Goal: Task Accomplishment & Management: Use online tool/utility

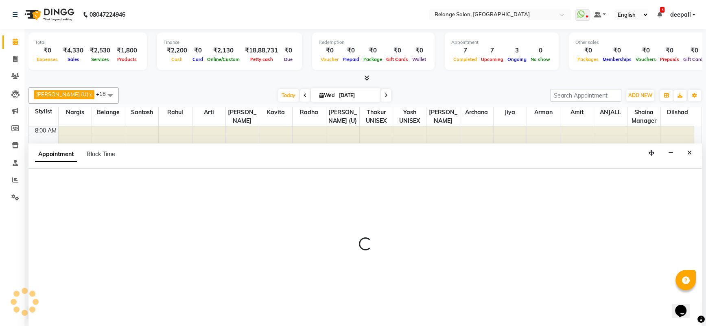
scroll to position [250, 0]
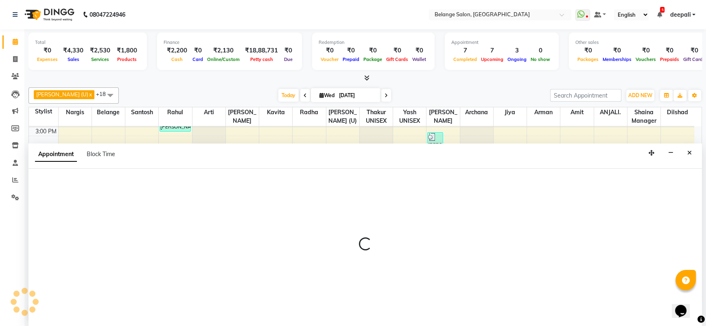
select select "61428"
select select "1110"
select select "tentative"
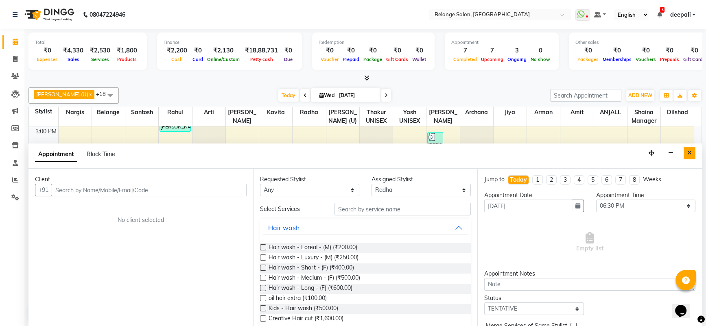
click at [685, 150] on button "Close" at bounding box center [690, 153] width 12 height 13
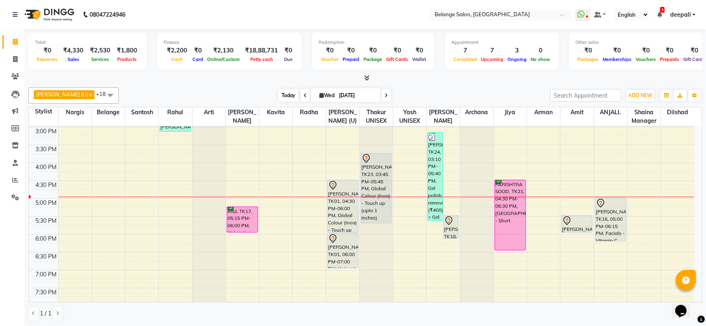
click at [278, 97] on span "Today" at bounding box center [288, 95] width 20 height 13
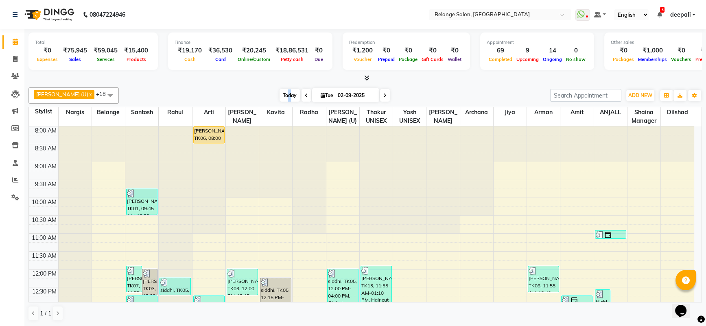
click at [280, 94] on span "Today" at bounding box center [290, 95] width 20 height 13
type input "[DATE]"
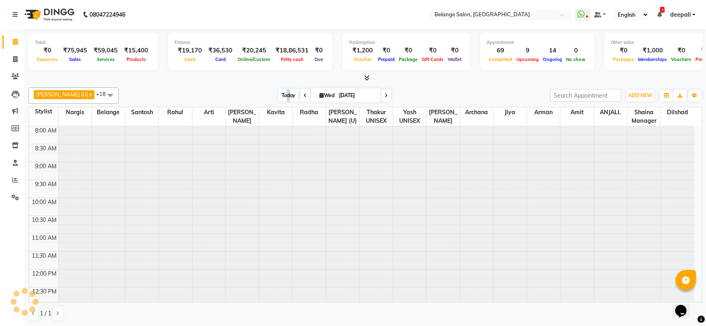
scroll to position [321, 0]
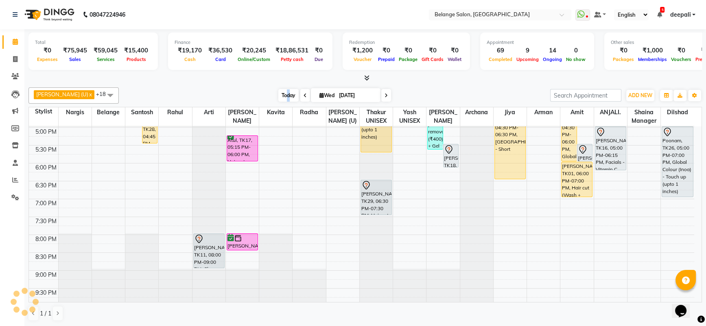
drag, startPoint x: 270, startPoint y: 94, endPoint x: 272, endPoint y: 98, distance: 4.6
click at [278, 98] on span "Today" at bounding box center [288, 95] width 20 height 13
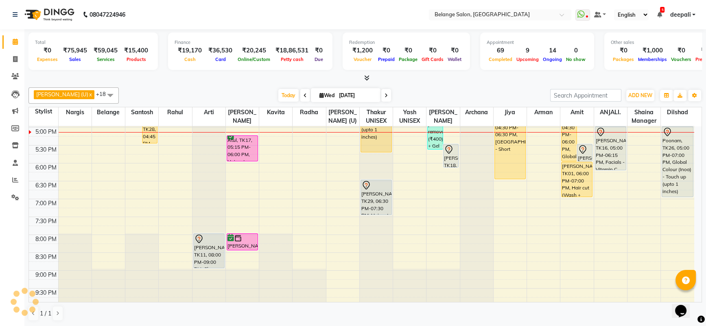
drag, startPoint x: 100, startPoint y: 37, endPoint x: 214, endPoint y: 98, distance: 128.9
click at [134, 70] on div "Total ₹0 Expenses ₹75,945 Sales ₹59,045 Services ₹15,400 Products Finance ₹19,1…" at bounding box center [365, 53] width 674 height 40
click at [590, 283] on div "8:00 AM 8:30 AM 9:00 AM 9:30 AM 10:00 AM 10:30 AM 11:00 AM 11:30 AM 12:00 PM 12…" at bounding box center [361, 73] width 665 height 537
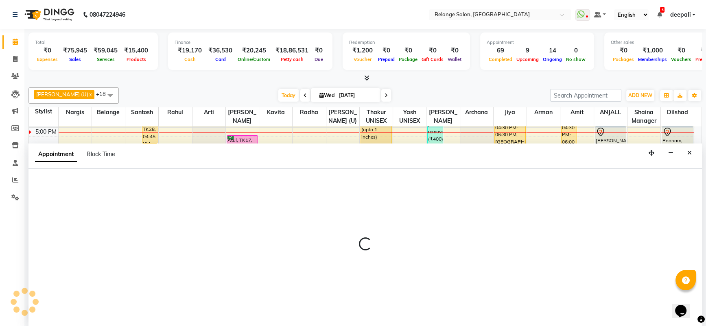
scroll to position [0, 0]
select select "82348"
select select "1275"
select select "tentative"
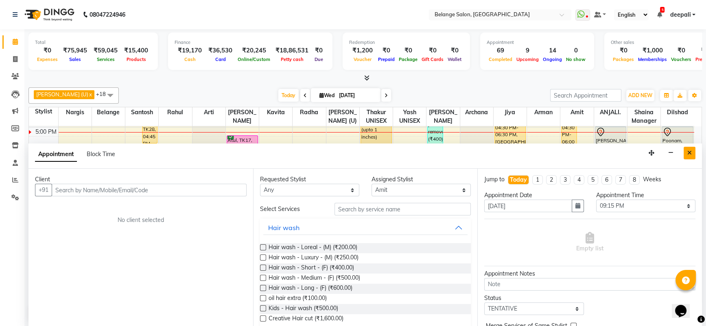
click at [692, 155] on button "Close" at bounding box center [690, 153] width 12 height 13
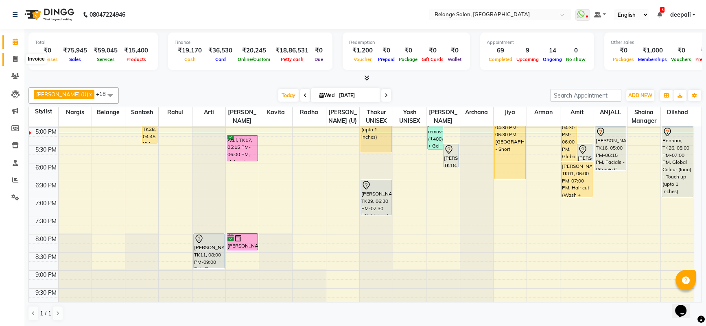
click at [10, 59] on span at bounding box center [15, 59] width 14 height 9
select select "service"
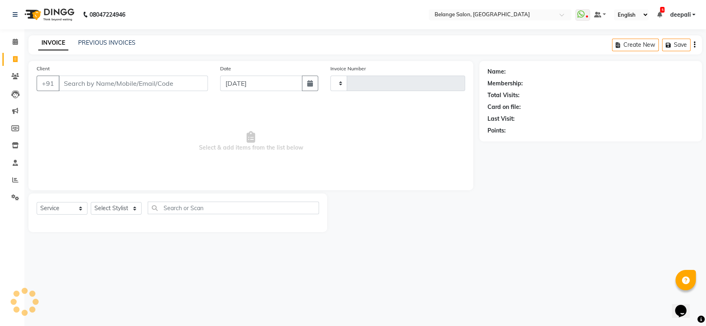
type input "11326"
select select "5076"
click at [109, 205] on select "Select Stylist [PERSON_NAME] (U) [PERSON_NAME] ANJALI. [PERSON_NAME] [PERSON_NA…" at bounding box center [116, 208] width 51 height 13
select select "87927"
click at [91, 202] on select "Select Stylist [PERSON_NAME] (U) [PERSON_NAME] ANJALI. [PERSON_NAME] [PERSON_NA…" at bounding box center [116, 208] width 51 height 13
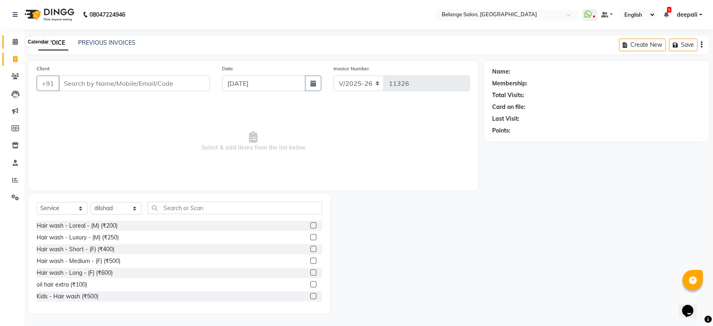
click at [19, 42] on span at bounding box center [15, 41] width 14 height 9
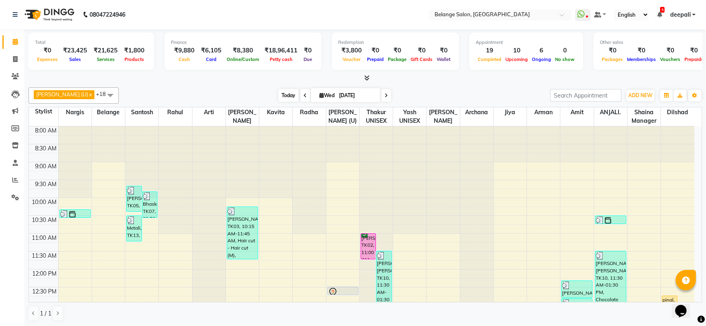
click at [278, 94] on span "Today" at bounding box center [288, 95] width 20 height 13
